Goal: Task Accomplishment & Management: Complete application form

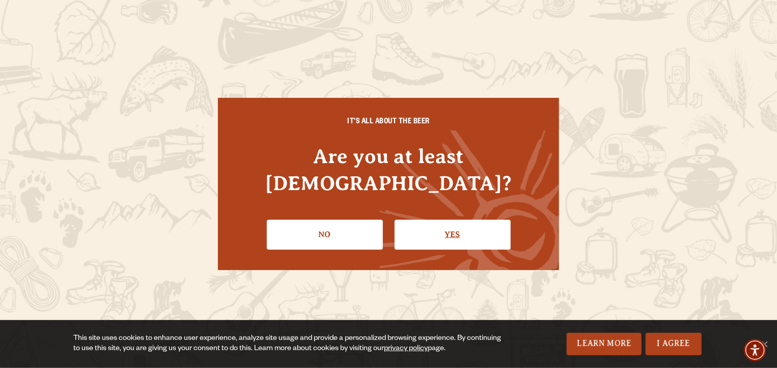
click at [458, 225] on link "Yes" at bounding box center [453, 235] width 116 height 30
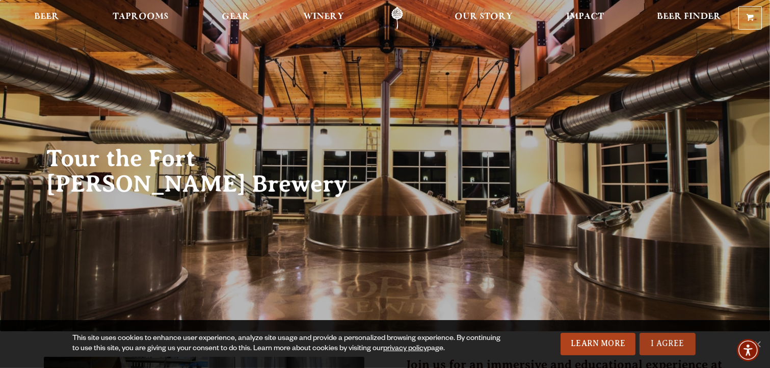
click at [664, 349] on link "I Agree" at bounding box center [667, 344] width 56 height 22
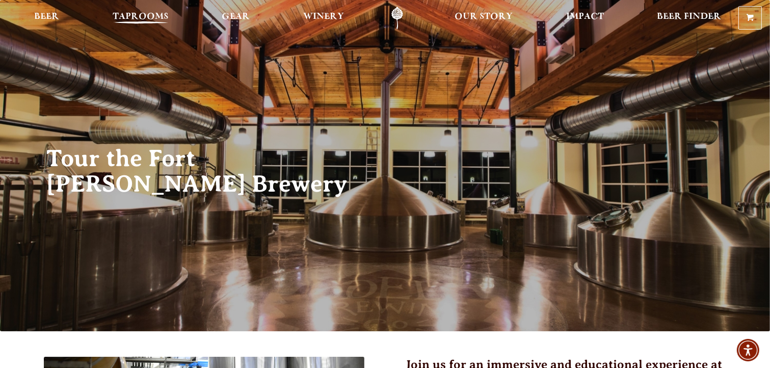
click at [152, 18] on span "Taprooms" at bounding box center [141, 17] width 56 height 8
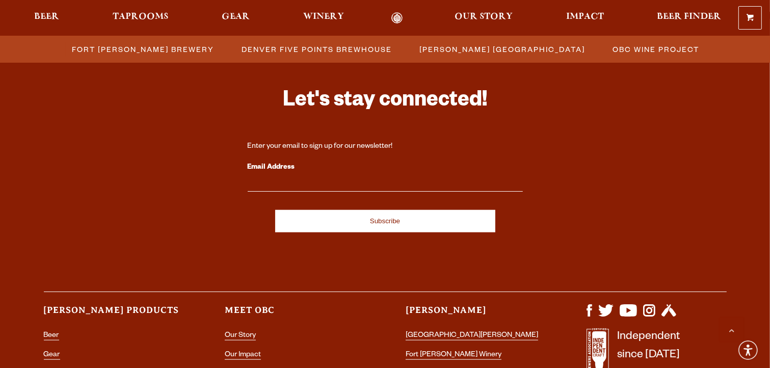
scroll to position [1172, 0]
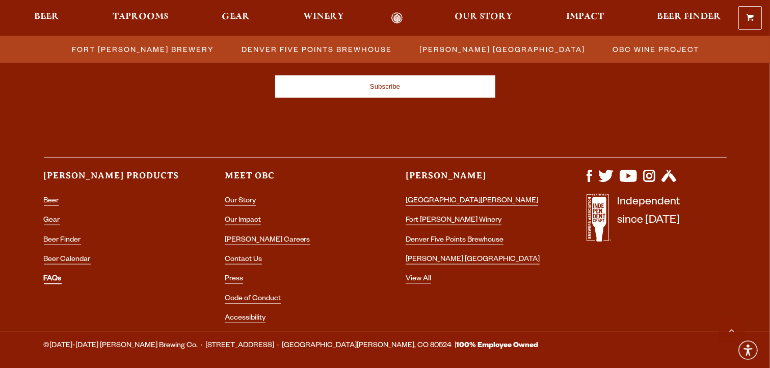
click at [51, 283] on link "FAQs" at bounding box center [53, 279] width 18 height 9
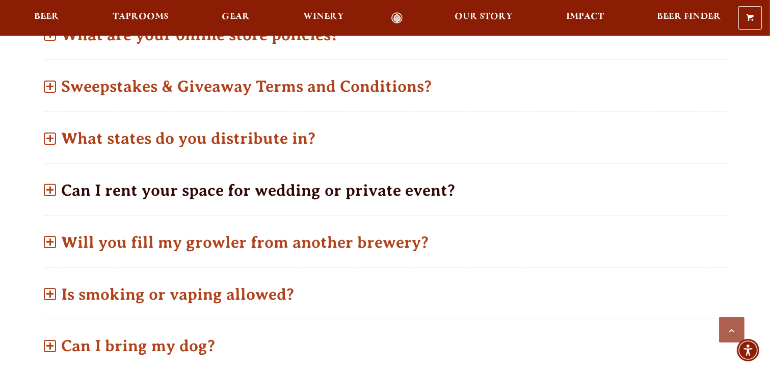
scroll to position [611, 0]
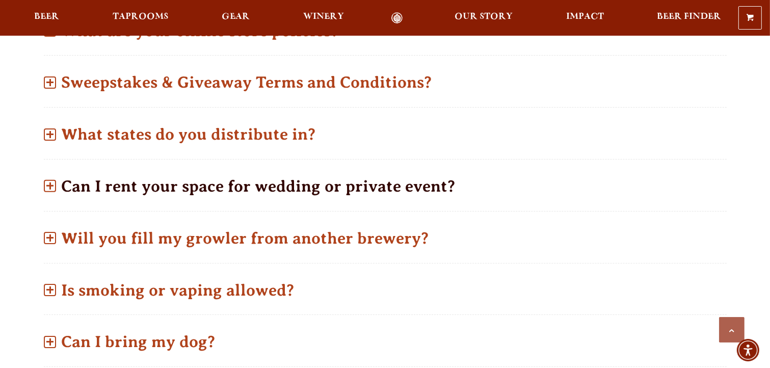
click at [418, 192] on p "Can I rent your space for wedding or private event?" at bounding box center [385, 186] width 683 height 36
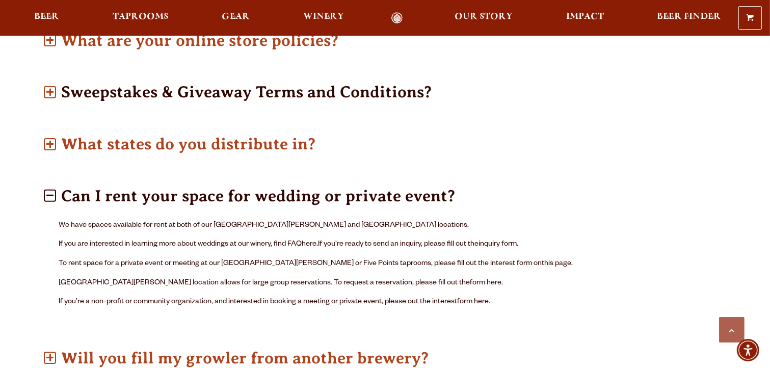
scroll to position [611, 0]
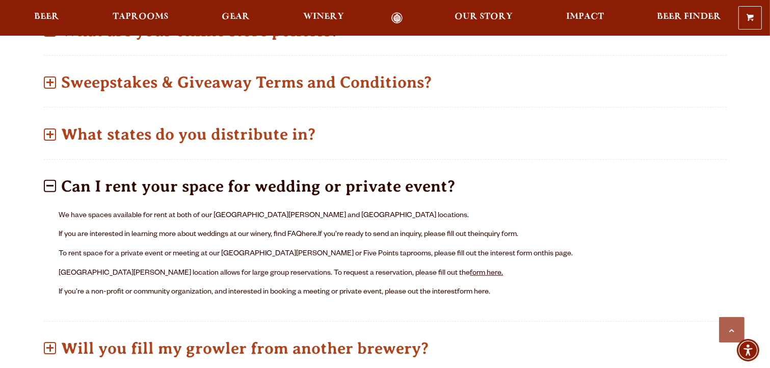
click at [470, 270] on link "form here." at bounding box center [486, 273] width 33 height 8
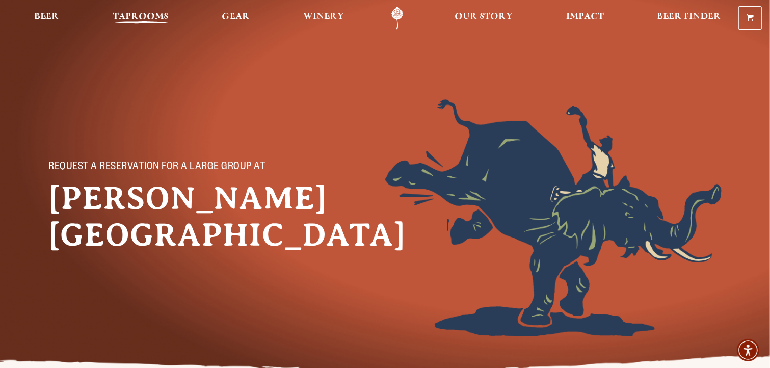
click at [133, 15] on span "Taprooms" at bounding box center [141, 17] width 56 height 8
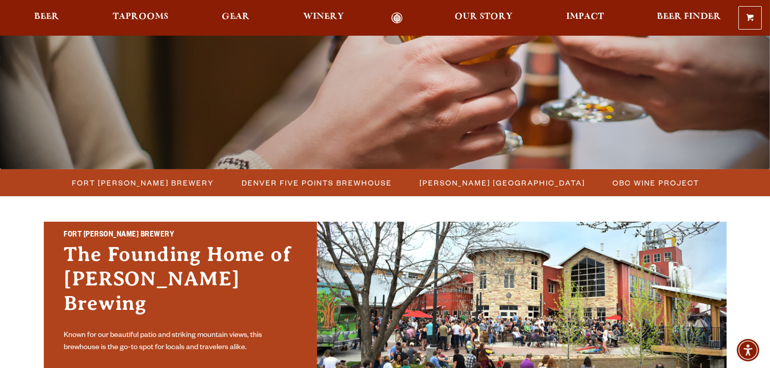
scroll to position [204, 0]
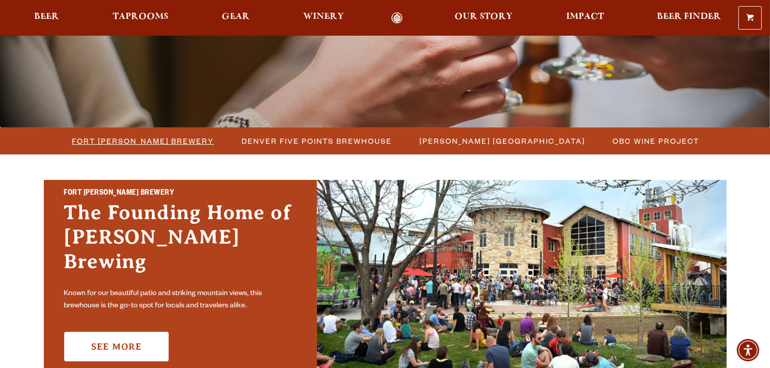
click at [178, 142] on span "Fort [PERSON_NAME] Brewery" at bounding box center [143, 140] width 142 height 15
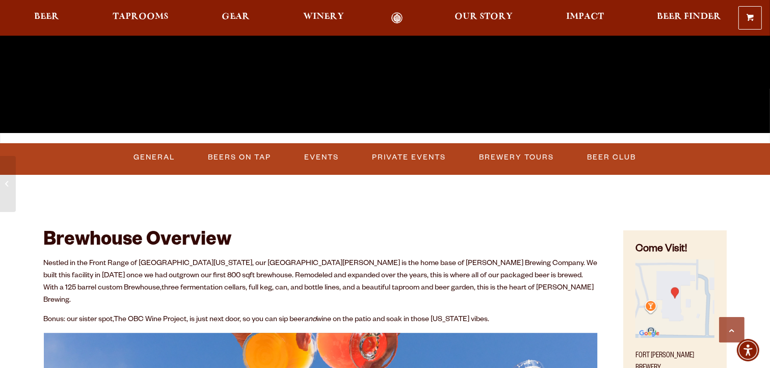
scroll to position [306, 0]
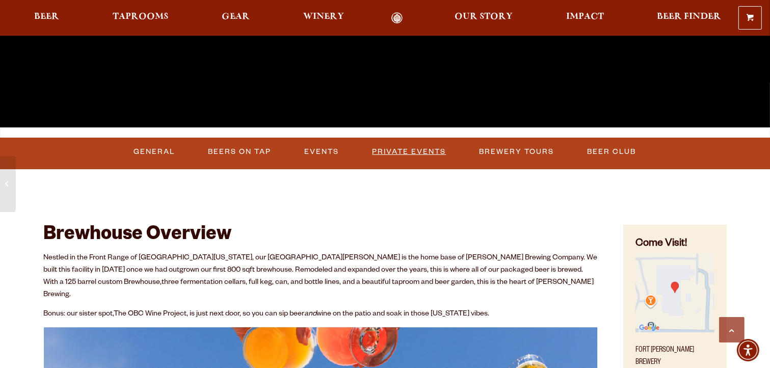
click at [432, 151] on link "Private Events" at bounding box center [409, 151] width 82 height 23
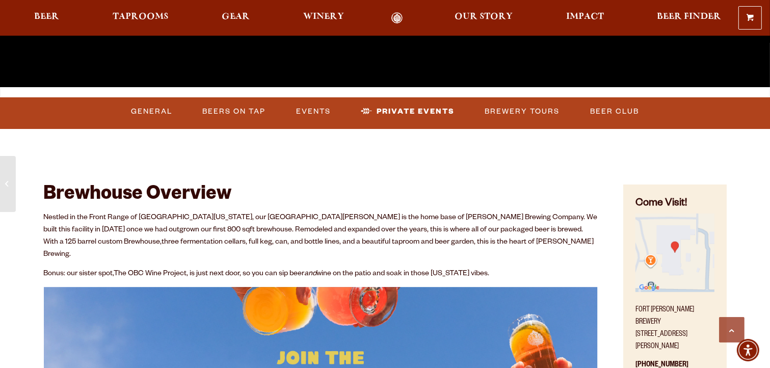
scroll to position [408, 0]
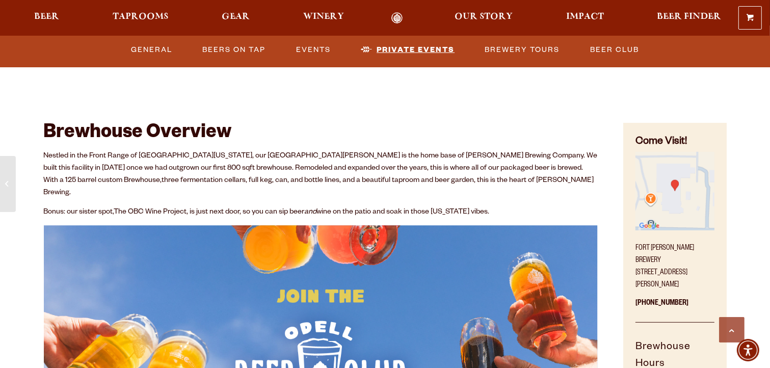
click at [416, 45] on link "Private Events" at bounding box center [408, 49] width 102 height 23
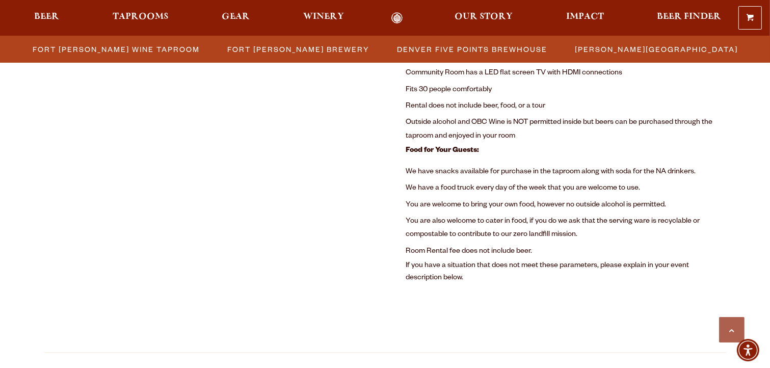
scroll to position [749, 0]
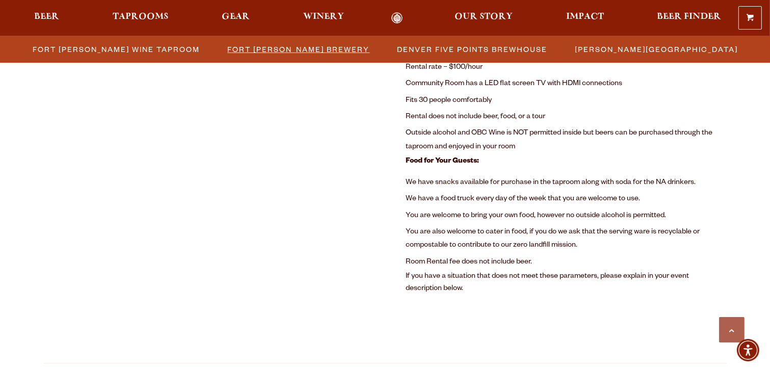
click at [309, 51] on span "Fort [PERSON_NAME] Brewery" at bounding box center [299, 49] width 142 height 15
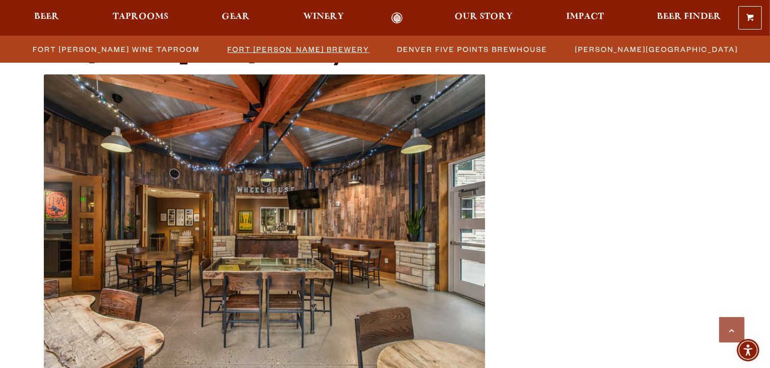
scroll to position [393, 0]
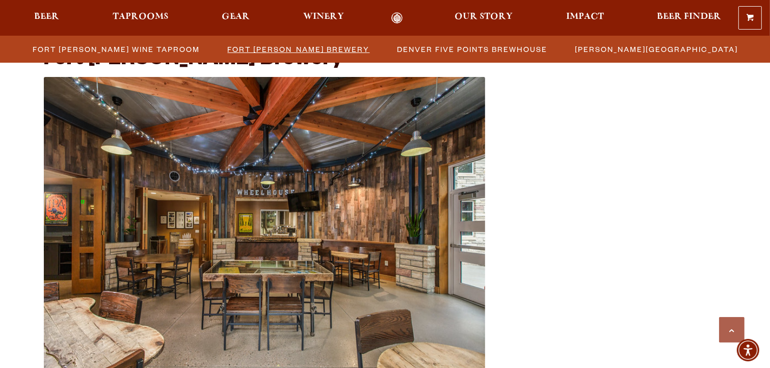
click at [311, 50] on span "Fort [PERSON_NAME] Brewery" at bounding box center [299, 49] width 142 height 15
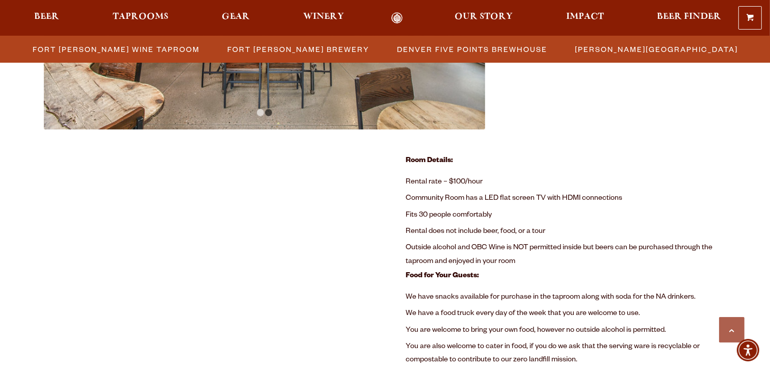
scroll to position [647, 0]
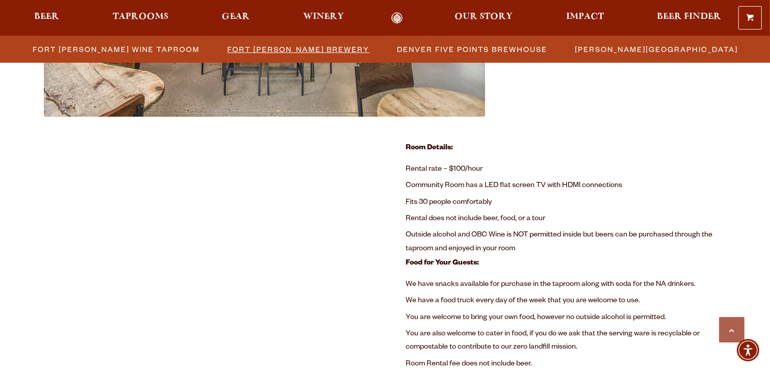
click at [314, 47] on span "Fort [PERSON_NAME] Brewery" at bounding box center [299, 49] width 142 height 15
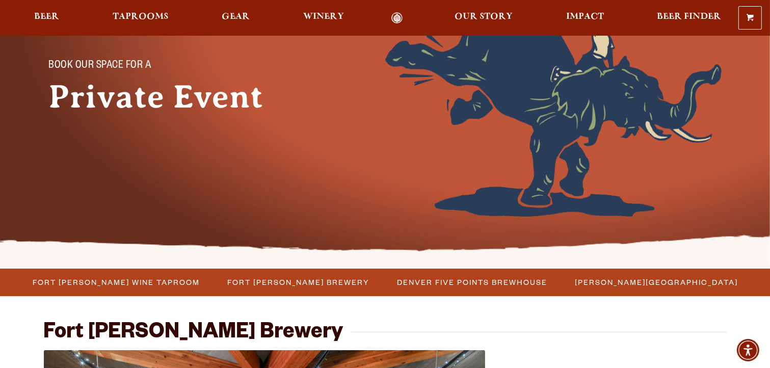
scroll to position [102, 0]
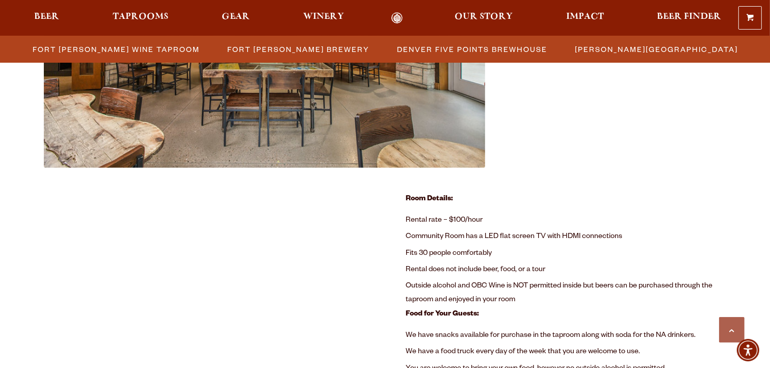
scroll to position [749, 0]
